Goal: Information Seeking & Learning: Compare options

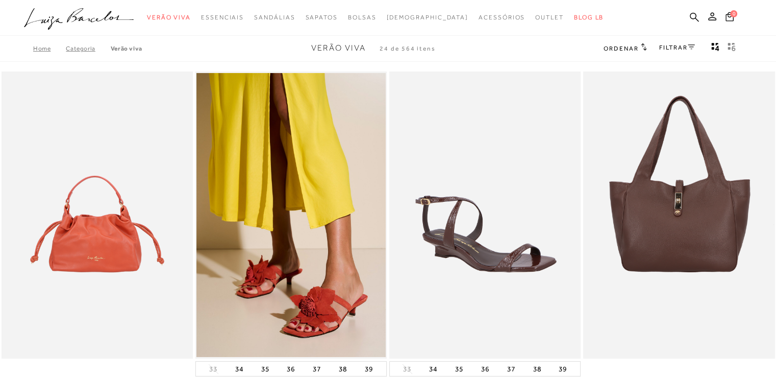
click at [81, 51] on link "Categoria" at bounding box center [88, 48] width 44 height 7
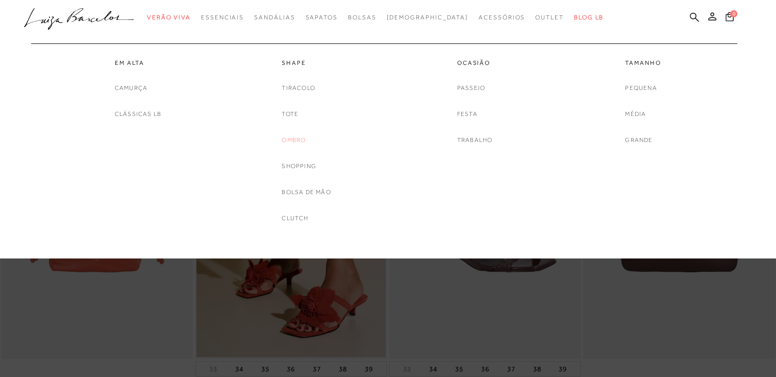
click at [290, 141] on link "Ombro" at bounding box center [294, 140] width 24 height 11
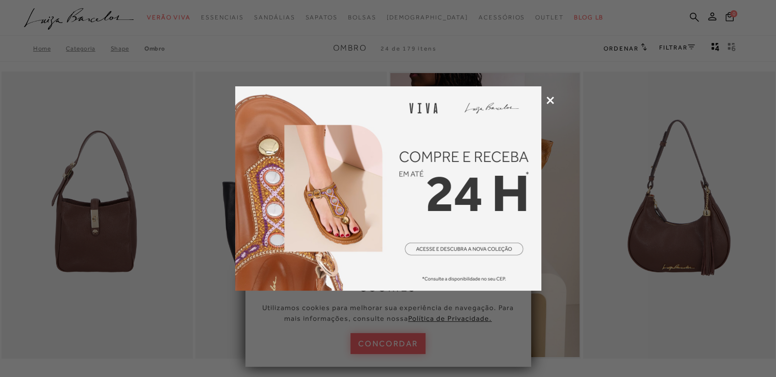
click at [549, 101] on icon at bounding box center [551, 100] width 8 height 8
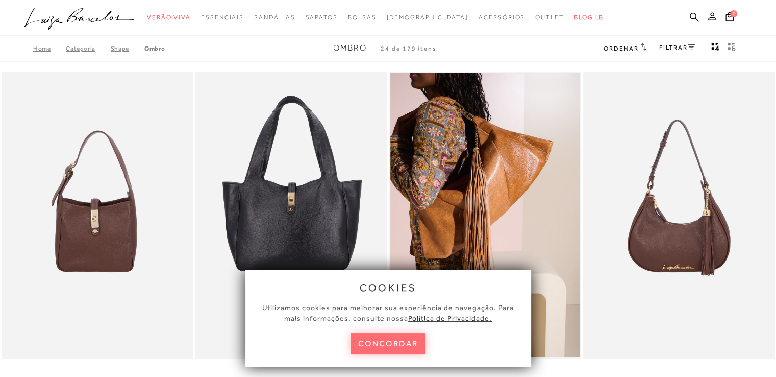
click at [396, 347] on button "concordar" at bounding box center [389, 343] width 76 height 21
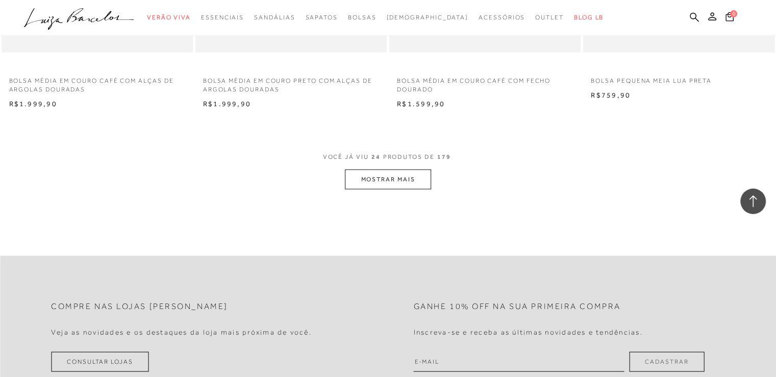
scroll to position [2093, 0]
click at [384, 178] on button "MOSTRAR MAIS" at bounding box center [388, 178] width 86 height 20
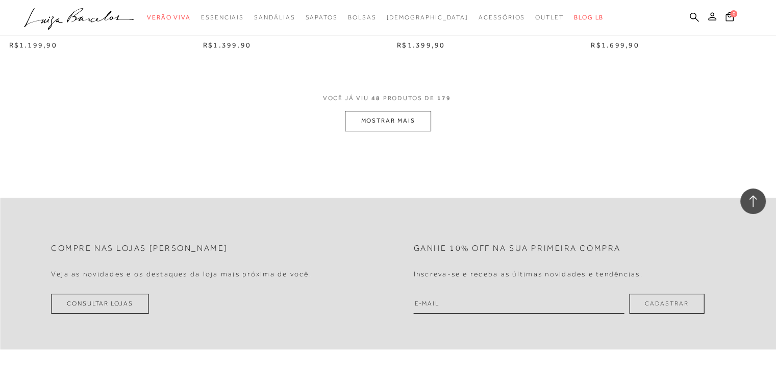
scroll to position [4288, 0]
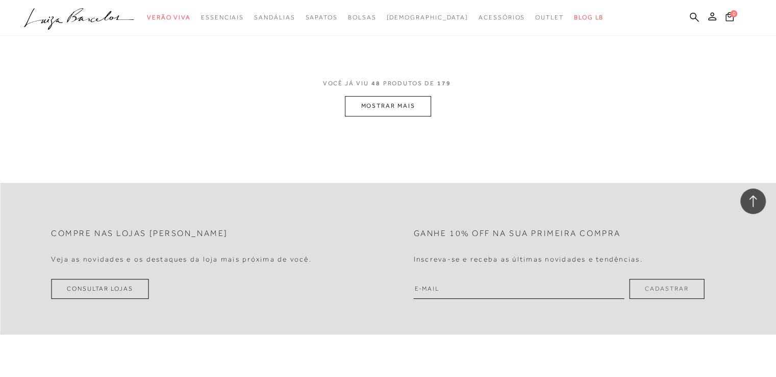
click at [396, 112] on button "MOSTRAR MAIS" at bounding box center [388, 106] width 86 height 20
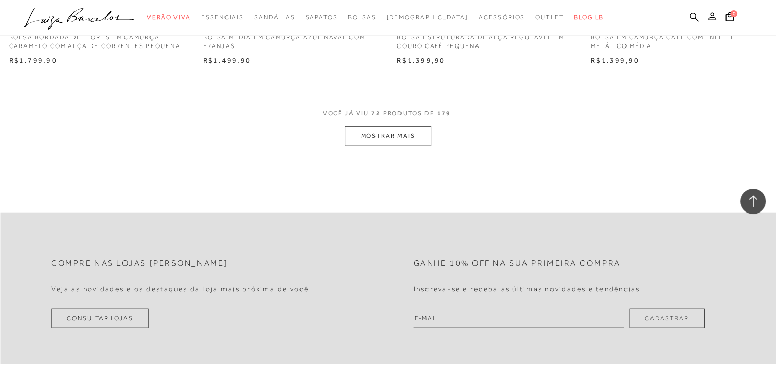
scroll to position [6431, 0]
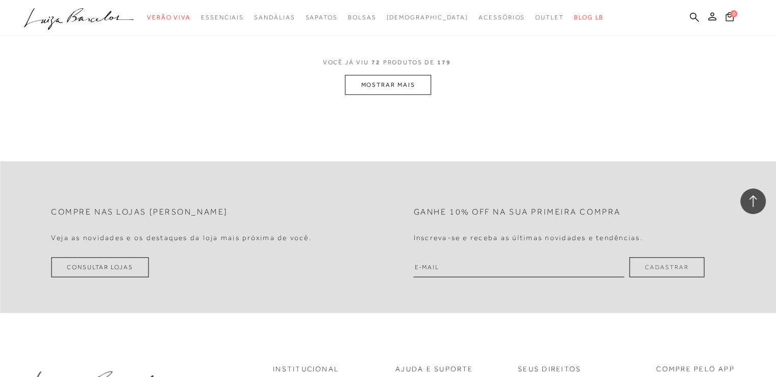
click at [411, 85] on button "MOSTRAR MAIS" at bounding box center [388, 85] width 86 height 20
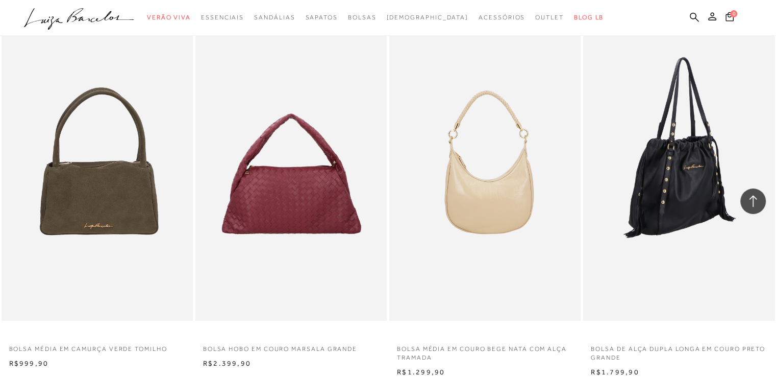
scroll to position [8167, 0]
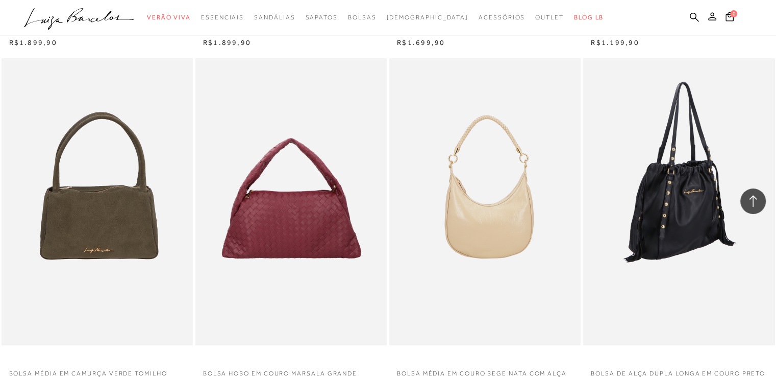
click at [682, 237] on img at bounding box center [679, 201] width 190 height 287
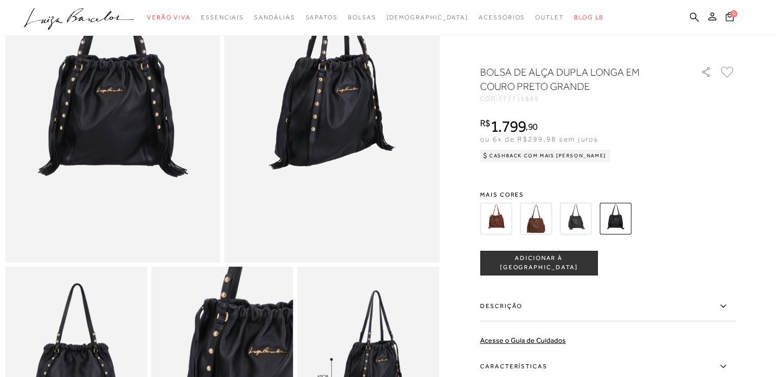
scroll to position [102, 0]
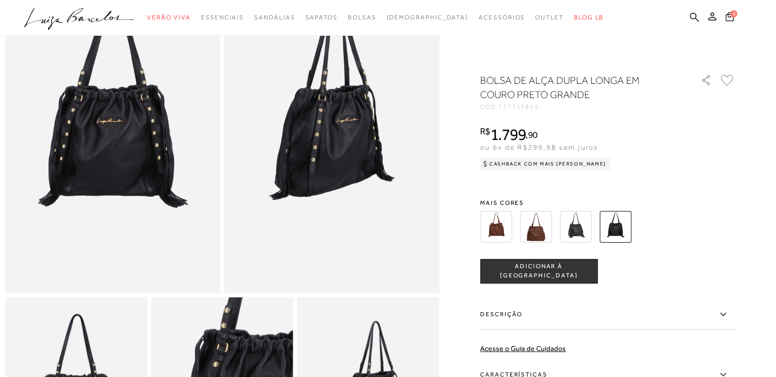
click at [502, 236] on img at bounding box center [496, 227] width 32 height 32
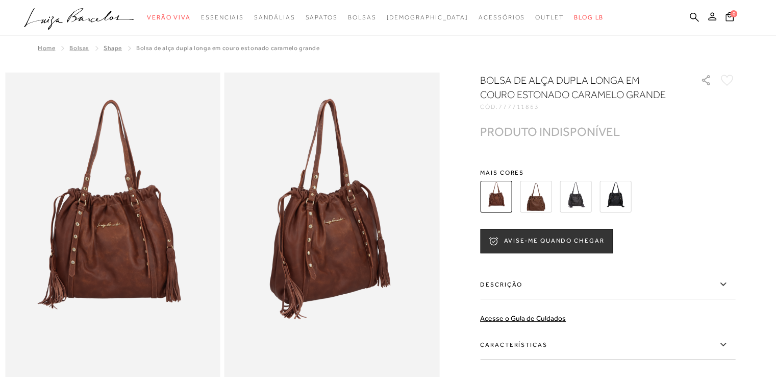
click at [536, 202] on img at bounding box center [536, 197] width 32 height 32
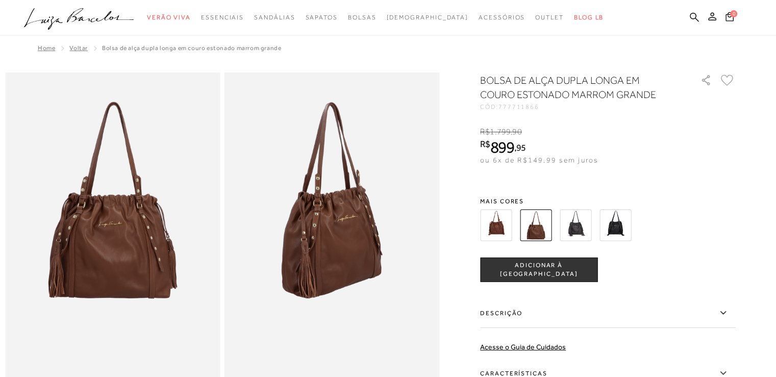
click at [496, 229] on img at bounding box center [496, 225] width 32 height 32
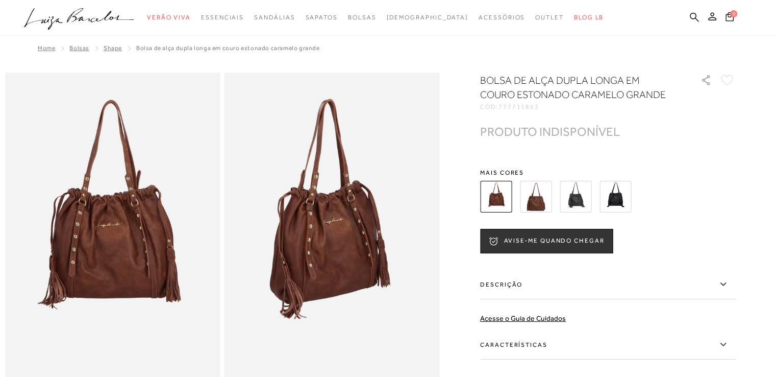
drag, startPoint x: 31, startPoint y: 1, endPoint x: 672, endPoint y: 201, distance: 671.7
click at [672, 201] on div at bounding box center [595, 197] width 237 height 38
click at [541, 200] on img at bounding box center [536, 197] width 32 height 32
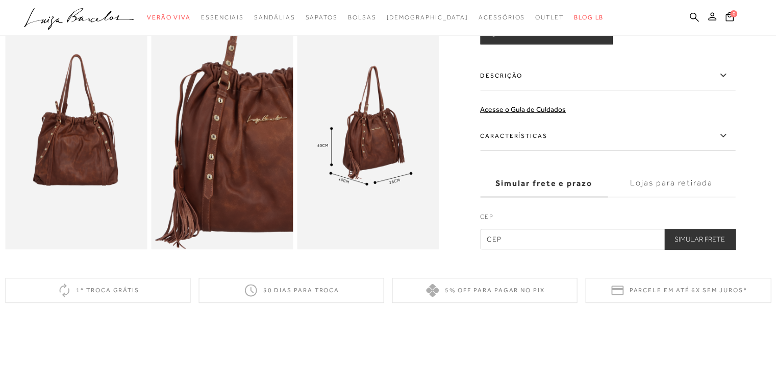
scroll to position [357, 0]
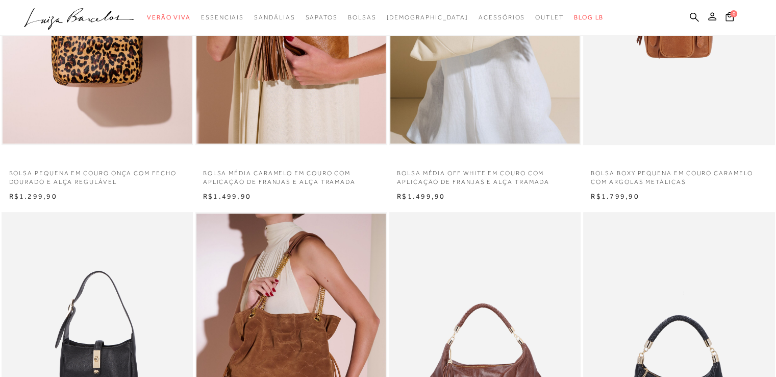
scroll to position [664, 0]
